Goal: Task Accomplishment & Management: Use online tool/utility

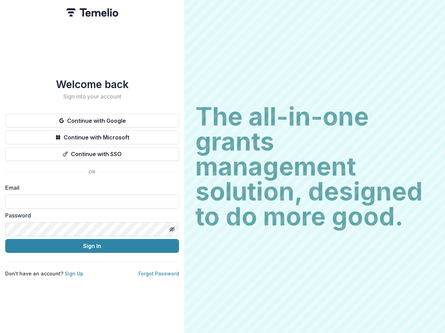
click at [222, 167] on h2 "The all-in-one grants management solution, designed to do more good." at bounding box center [314, 166] width 238 height 125
click at [92, 118] on button "Continue with Google" at bounding box center [92, 121] width 174 height 14
click at [92, 135] on button "Continue with Microsoft" at bounding box center [92, 138] width 174 height 14
click at [92, 151] on button "Continue with SSO" at bounding box center [92, 154] width 174 height 14
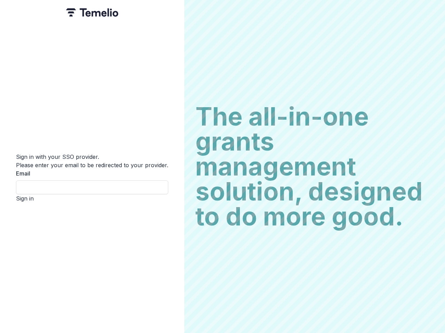
click at [172, 227] on div "Sign in with your SSO provider. Please enter your email to be redirected to you…" at bounding box center [92, 166] width 184 height 333
